Goal: Find specific page/section: Find specific page/section

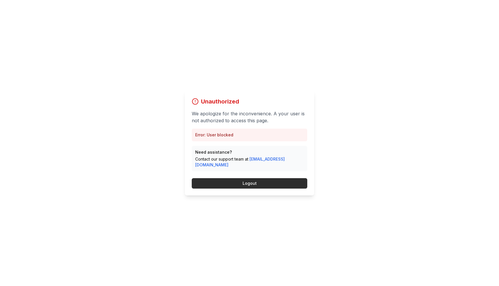
click at [256, 182] on button "Logout" at bounding box center [250, 183] width 116 height 10
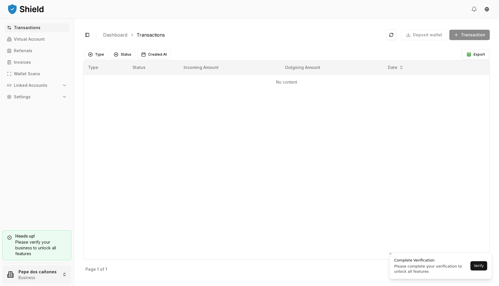
click at [20, 283] on html "Transactions Virtual Account Referrals Invoices Wallet Scans Linked Accounts Se…" at bounding box center [249, 143] width 499 height 286
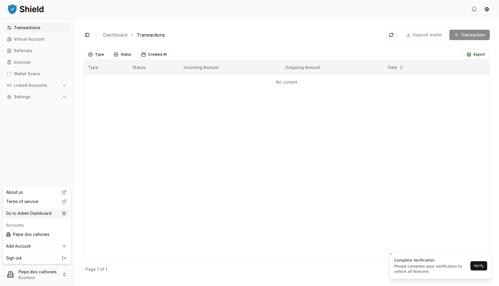
click at [40, 213] on div "Go to Admin Dashboard" at bounding box center [37, 213] width 66 height 9
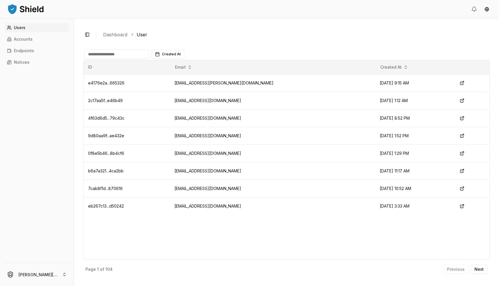
click at [94, 58] on input at bounding box center [116, 54] width 65 height 9
type input "***"
click at [40, 40] on link "Accounts" at bounding box center [37, 39] width 64 height 9
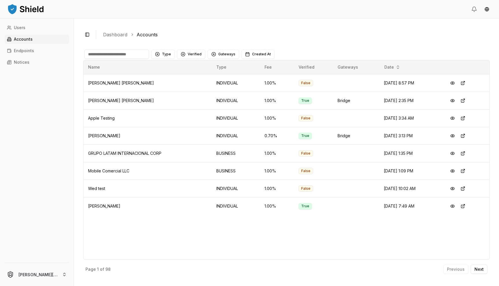
click at [125, 55] on input at bounding box center [116, 54] width 65 height 9
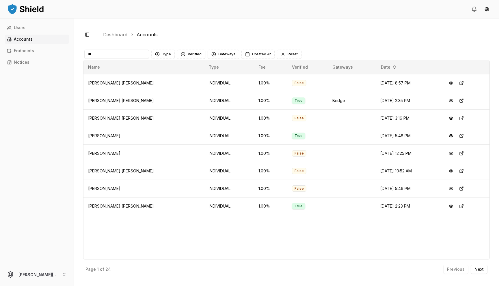
type input "*"
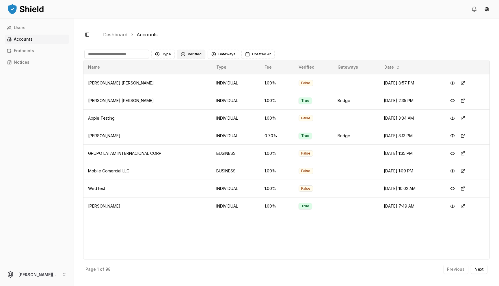
click at [185, 55] on button "Verified" at bounding box center [191, 54] width 28 height 9
click at [185, 88] on div "NOT VERIFIED" at bounding box center [205, 87] width 55 height 9
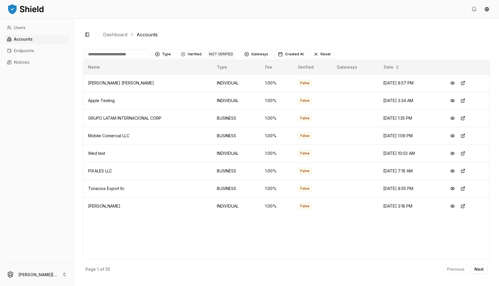
click at [128, 55] on input at bounding box center [116, 54] width 65 height 9
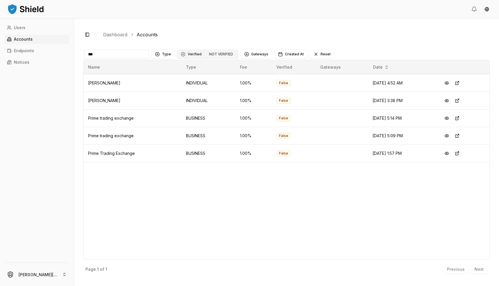
type input "***"
click at [187, 57] on button "Verified 1 NOT VERIFIED" at bounding box center [207, 54] width 61 height 9
click at [165, 51] on button "Type" at bounding box center [162, 54] width 23 height 9
click at [165, 88] on span "BUSINESS" at bounding box center [171, 87] width 19 height 6
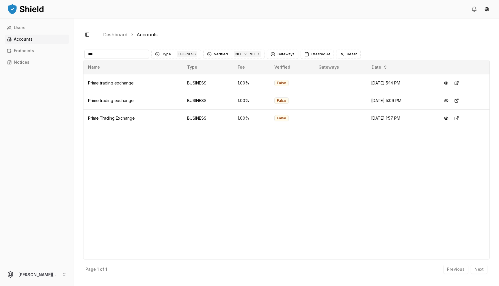
click at [123, 55] on input "***" at bounding box center [116, 54] width 65 height 9
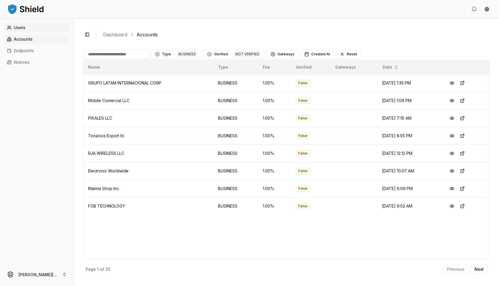
click at [29, 26] on link "Users" at bounding box center [37, 27] width 64 height 9
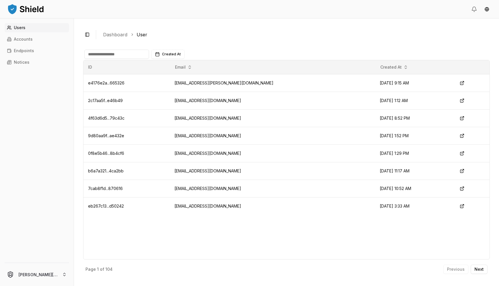
click at [98, 51] on input at bounding box center [116, 54] width 65 height 9
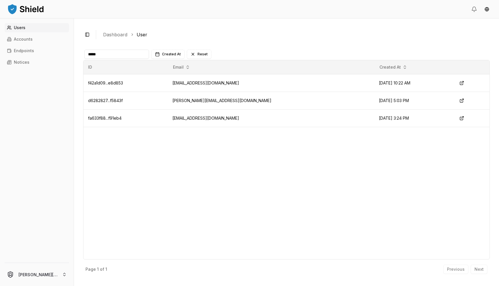
type input "*****"
click at [200, 143] on div "ID Email Created At f42a1d09...e8d853 sm@angelcellular.com Sep 9, 2025, 10:22 A…" at bounding box center [286, 160] width 407 height 200
click at [457, 84] on button at bounding box center [462, 83] width 10 height 10
click at [124, 91] on td "f42a1d09...e8d853" at bounding box center [125, 83] width 84 height 18
click at [123, 85] on span "f42a1d09...e8d853" at bounding box center [105, 83] width 35 height 5
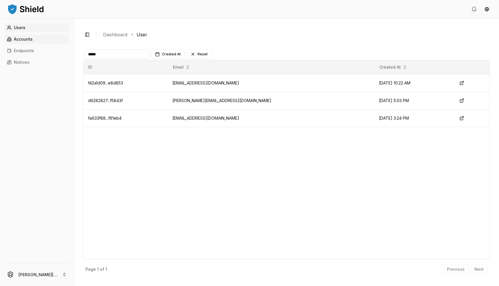
click at [56, 40] on link "Accounts" at bounding box center [37, 39] width 64 height 9
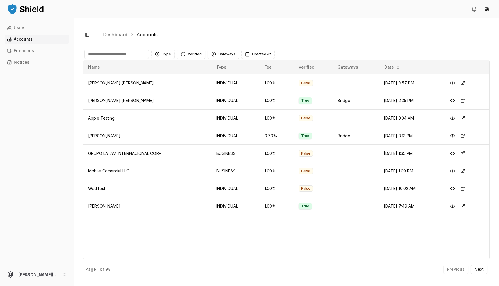
click at [128, 51] on input at bounding box center [116, 54] width 65 height 9
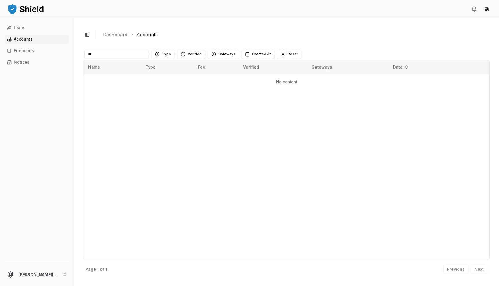
type input "*"
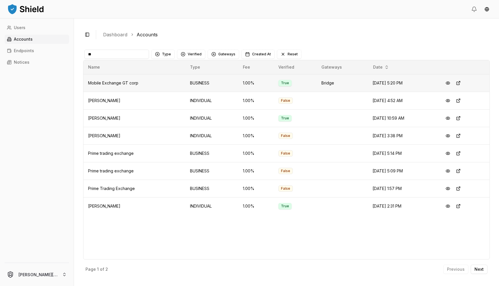
type input "*"
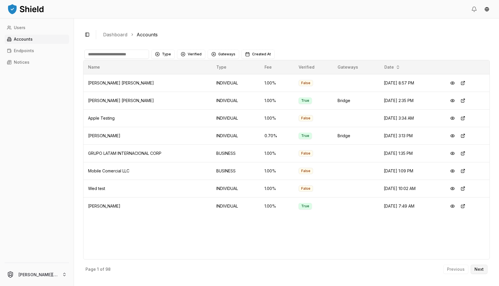
click at [478, 269] on p "Next" at bounding box center [478, 270] width 9 height 4
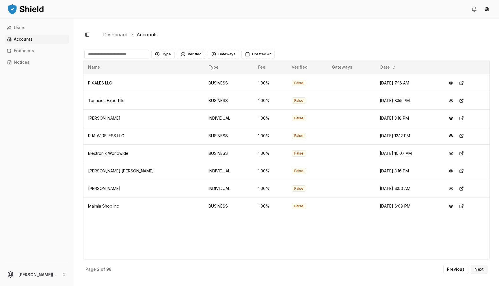
click at [483, 272] on button "Next" at bounding box center [479, 269] width 17 height 9
click at [477, 273] on button "Next" at bounding box center [479, 269] width 17 height 9
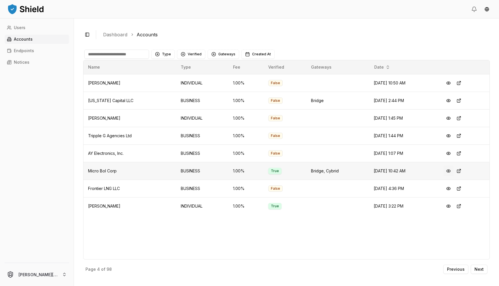
click at [448, 171] on button at bounding box center [448, 171] width 10 height 10
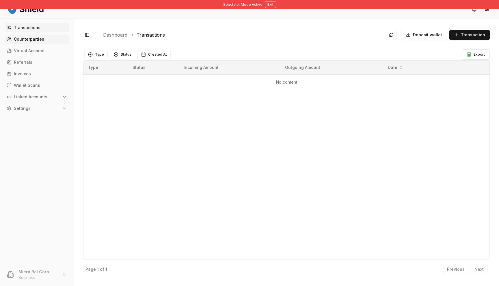
click at [16, 40] on p "Counterparties" at bounding box center [29, 39] width 30 height 4
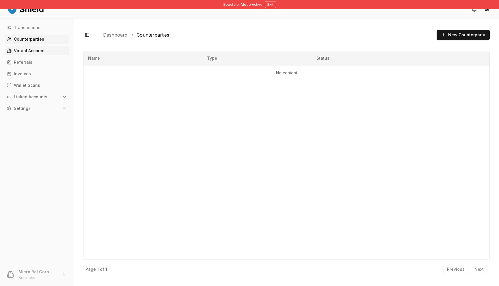
click at [20, 52] on p "Virtual Account" at bounding box center [29, 51] width 31 height 4
click at [64, 53] on link "Virtual Account" at bounding box center [37, 50] width 64 height 9
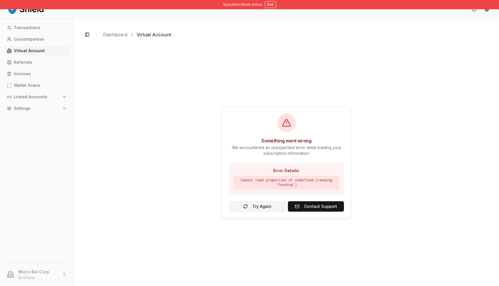
click at [275, 205] on button "Try Again" at bounding box center [257, 207] width 57 height 10
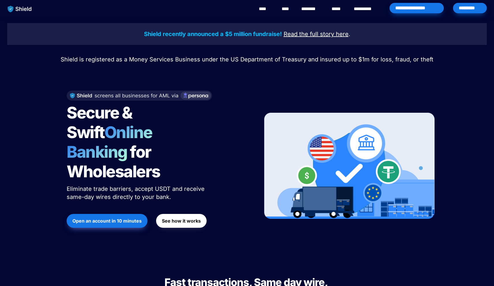
click at [466, 10] on div "*********" at bounding box center [470, 8] width 34 height 10
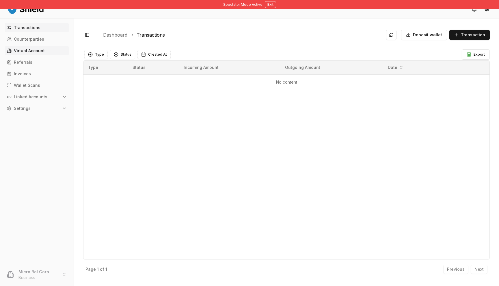
click at [59, 51] on link "Virtual Account" at bounding box center [37, 50] width 64 height 9
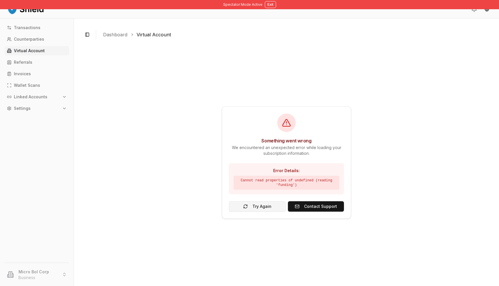
click at [272, 202] on button "Try Again" at bounding box center [257, 207] width 57 height 10
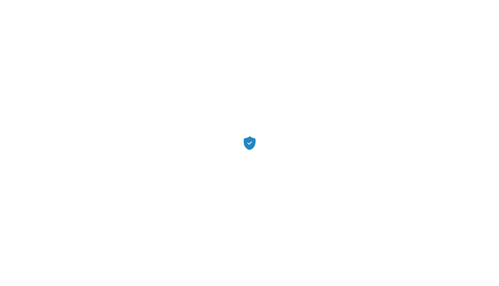
click at [267, 205] on div at bounding box center [249, 143] width 499 height 286
click at [282, 102] on div "Application error: a client-side exception has occurred (see the browser consol…" at bounding box center [249, 143] width 499 height 286
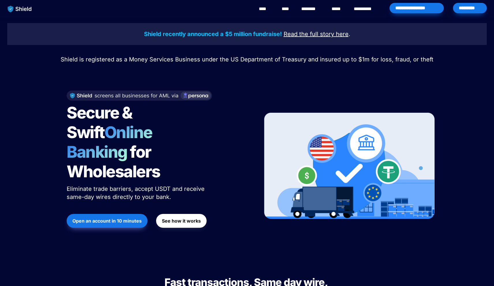
click at [463, 9] on div "*********" at bounding box center [470, 8] width 34 height 10
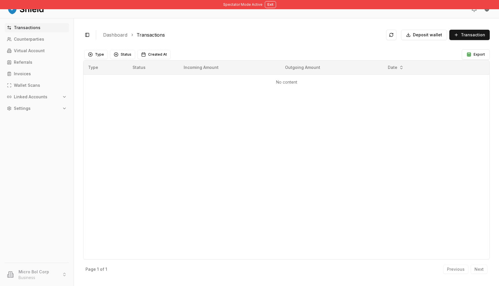
click at [272, 8] on div "Spectator Mode Active Exit" at bounding box center [249, 4] width 499 height 9
click at [271, 4] on button "Exit" at bounding box center [270, 4] width 11 height 7
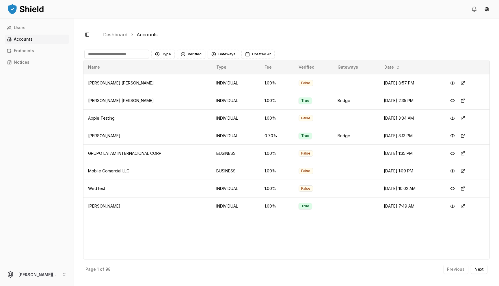
click at [126, 59] on div "Type Verified Gateways Created At" at bounding box center [286, 55] width 407 height 12
click at [126, 56] on input at bounding box center [116, 54] width 65 height 9
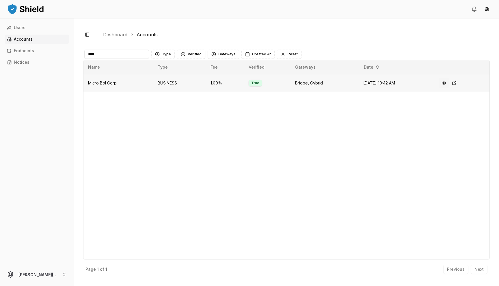
type input "****"
click at [448, 82] on button at bounding box center [444, 83] width 10 height 10
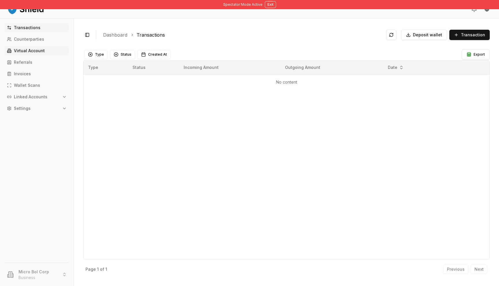
click at [23, 54] on link "Virtual Account" at bounding box center [37, 50] width 64 height 9
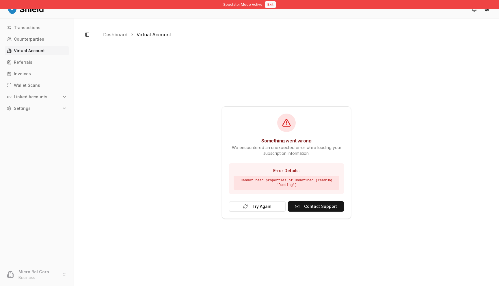
click at [273, 8] on button "Exit" at bounding box center [270, 4] width 11 height 7
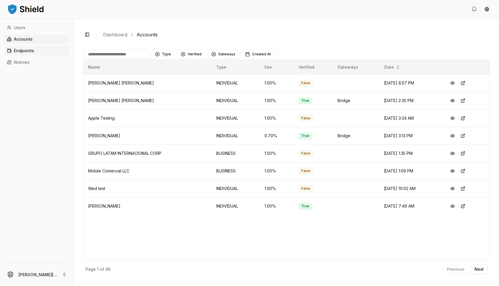
click at [34, 49] on link "Endpoints" at bounding box center [37, 50] width 64 height 9
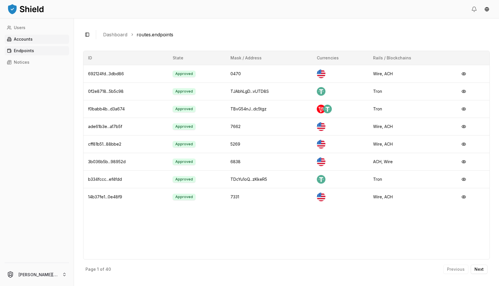
click at [33, 41] on link "Accounts" at bounding box center [37, 39] width 64 height 9
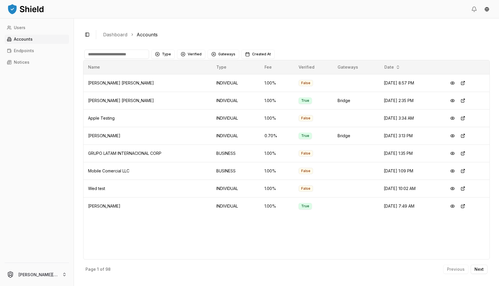
click at [113, 57] on input at bounding box center [116, 54] width 65 height 9
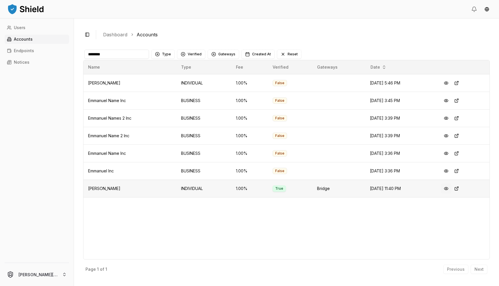
type input "********"
click at [451, 188] on button at bounding box center [446, 189] width 10 height 10
